Goal: Answer question/provide support

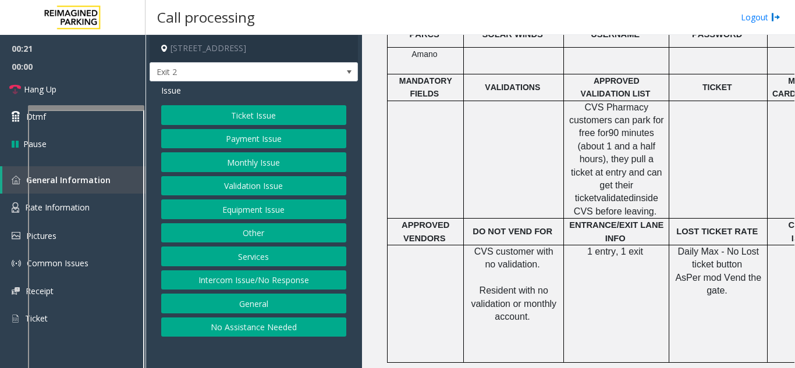
scroll to position [466, 0]
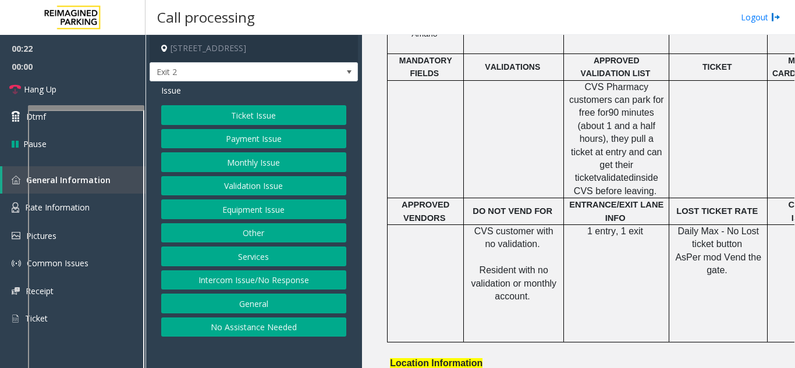
click at [247, 215] on button "Equipment Issue" at bounding box center [253, 210] width 185 height 20
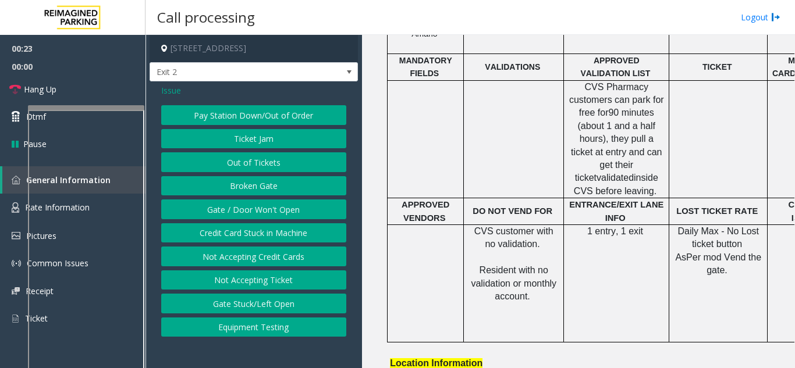
click at [247, 215] on button "Gate / Door Won't Open" at bounding box center [253, 210] width 185 height 20
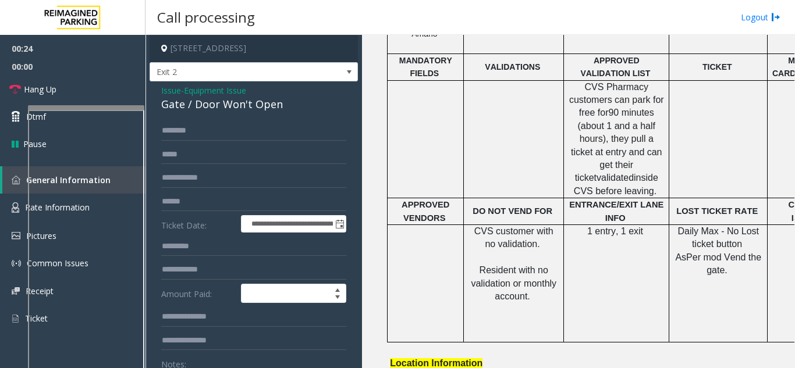
scroll to position [58, 0]
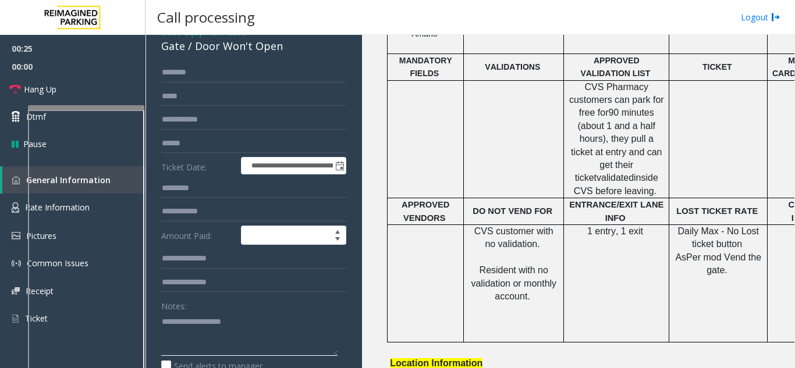
click at [207, 334] on textarea at bounding box center [249, 334] width 176 height 44
type textarea "****** *********"
drag, startPoint x: 189, startPoint y: 339, endPoint x: 172, endPoint y: 216, distance: 123.9
click at [172, 216] on input "text" at bounding box center [253, 212] width 185 height 20
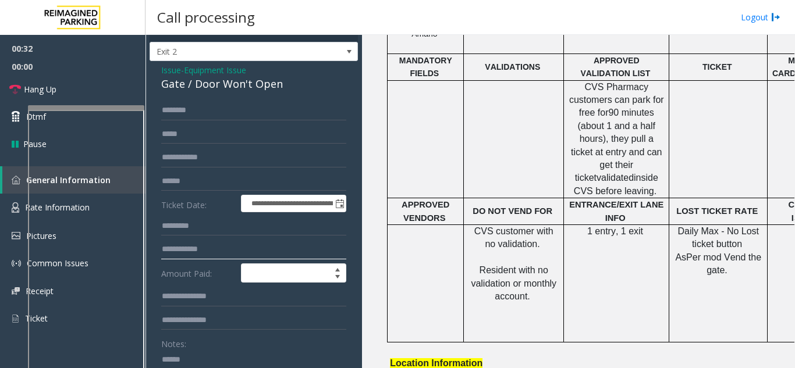
scroll to position [0, 0]
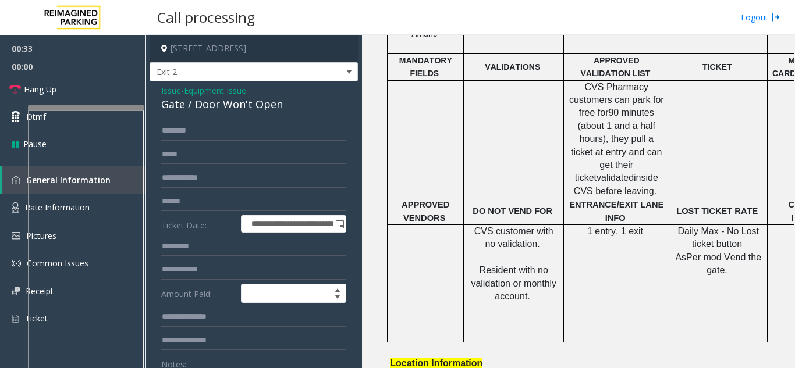
click at [168, 94] on span "Issue" at bounding box center [171, 90] width 20 height 12
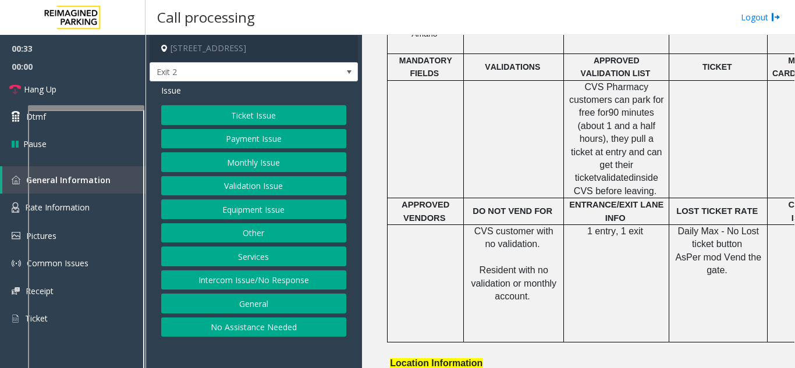
click at [240, 205] on button "Equipment Issue" at bounding box center [253, 210] width 185 height 20
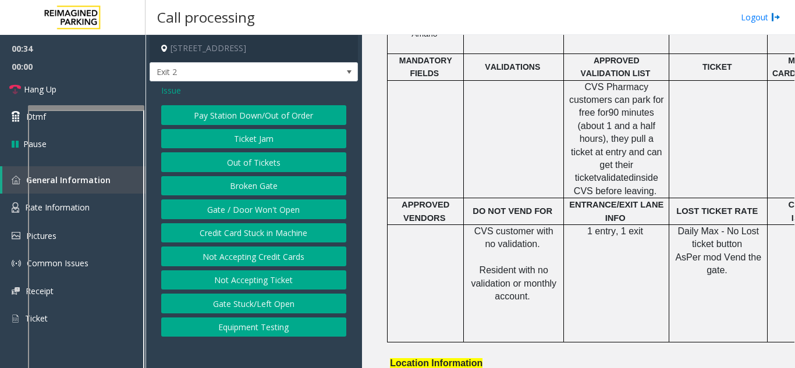
click at [245, 113] on button "Pay Station Down/Out of Order" at bounding box center [253, 115] width 185 height 20
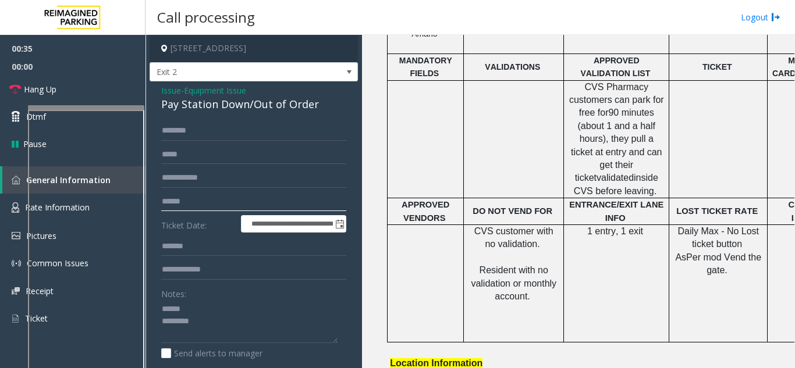
click at [210, 199] on input "text" at bounding box center [253, 202] width 185 height 20
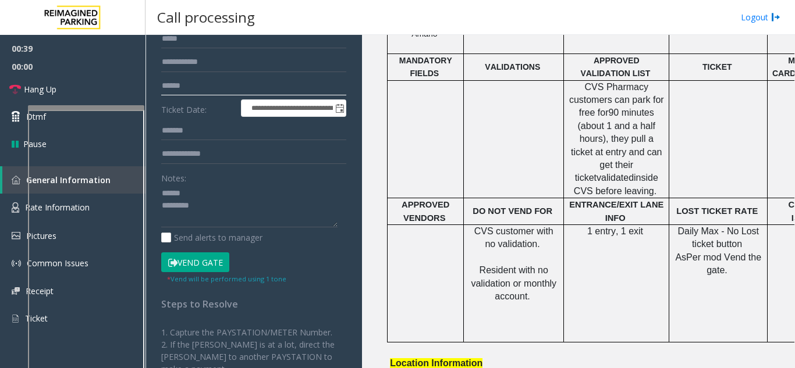
scroll to position [116, 0]
type input "******"
click at [197, 265] on button "Vend Gate" at bounding box center [195, 262] width 68 height 20
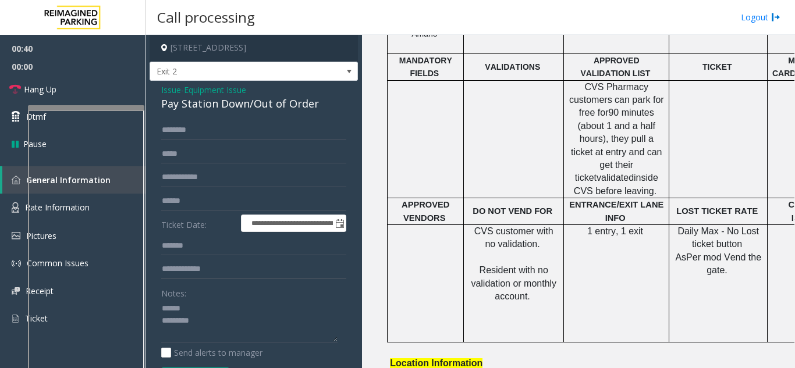
scroll to position [0, 0]
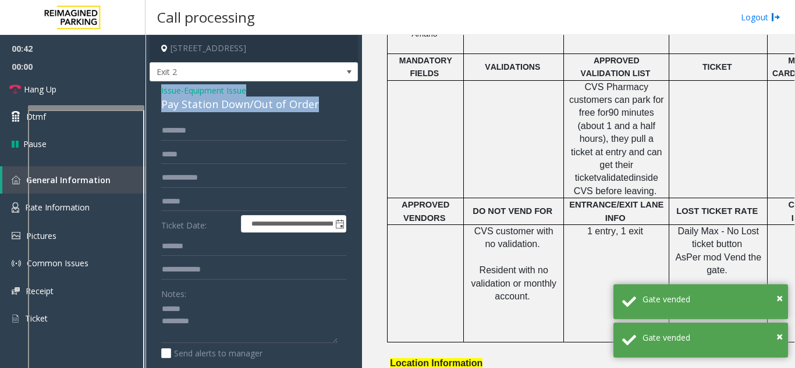
drag, startPoint x: 329, startPoint y: 100, endPoint x: 161, endPoint y: 92, distance: 168.3
click at [161, 92] on div "**********" at bounding box center [254, 357] width 208 height 552
click at [164, 104] on div "Pay Station Down/Out of Order" at bounding box center [253, 105] width 185 height 16
drag, startPoint x: 160, startPoint y: 104, endPoint x: 329, endPoint y: 102, distance: 169.4
click at [329, 102] on div "**********" at bounding box center [254, 357] width 208 height 552
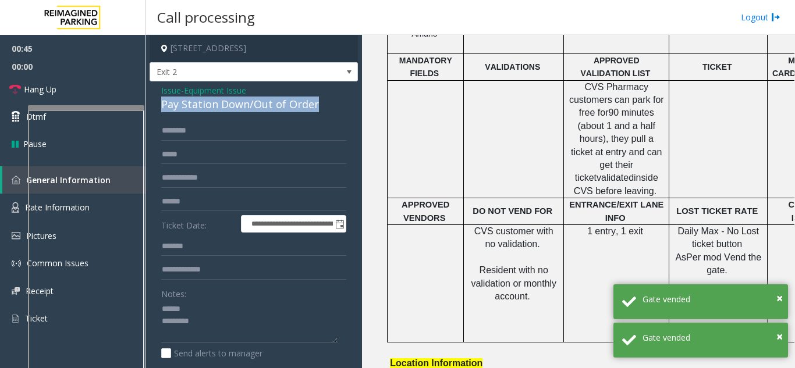
copy div "Pay Station Down/Out of Order"
click at [214, 312] on textarea at bounding box center [249, 322] width 176 height 44
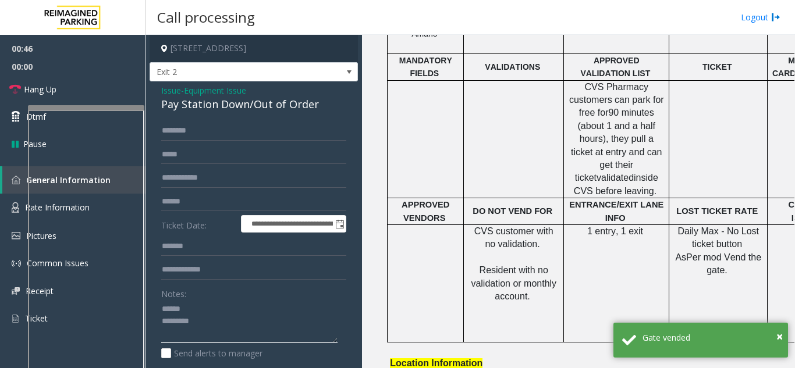
paste textarea "**********"
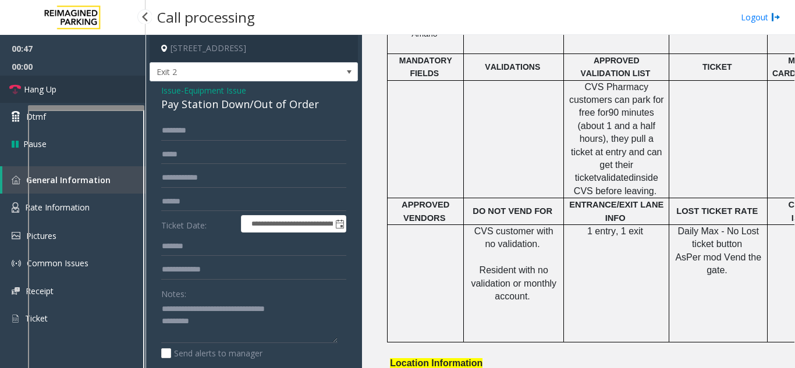
click at [53, 98] on link "Hang Up" at bounding box center [72, 89] width 145 height 27
click at [311, 311] on textarea at bounding box center [249, 322] width 176 height 44
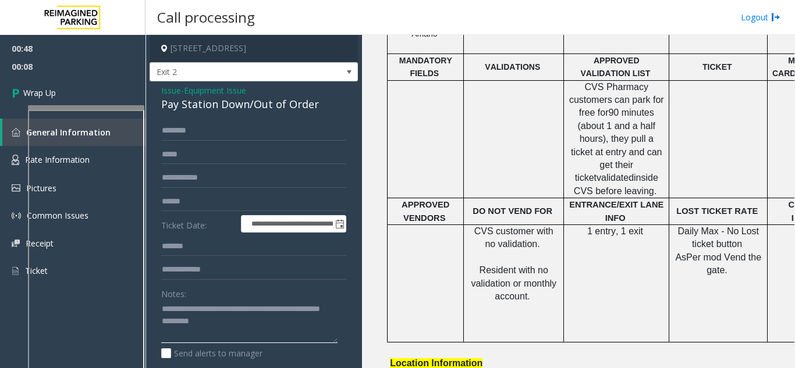
click at [286, 331] on textarea at bounding box center [249, 322] width 176 height 44
click at [269, 334] on textarea at bounding box center [249, 322] width 176 height 44
click at [267, 336] on textarea at bounding box center [249, 322] width 176 height 44
click at [254, 334] on textarea at bounding box center [249, 322] width 176 height 44
type textarea "**********"
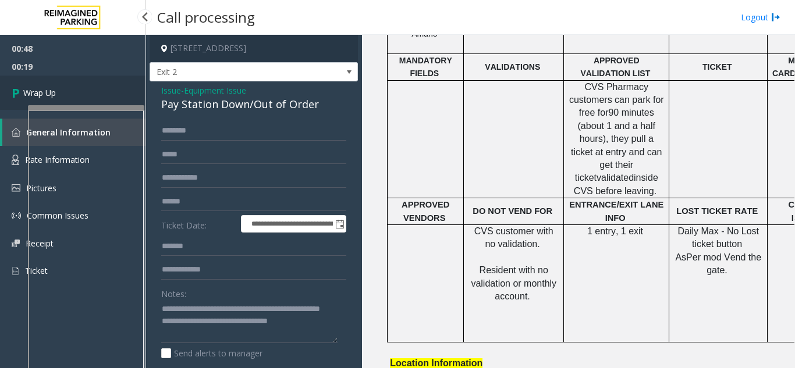
click at [71, 81] on link "Wrap Up" at bounding box center [72, 93] width 145 height 34
